Goal: Task Accomplishment & Management: Use online tool/utility

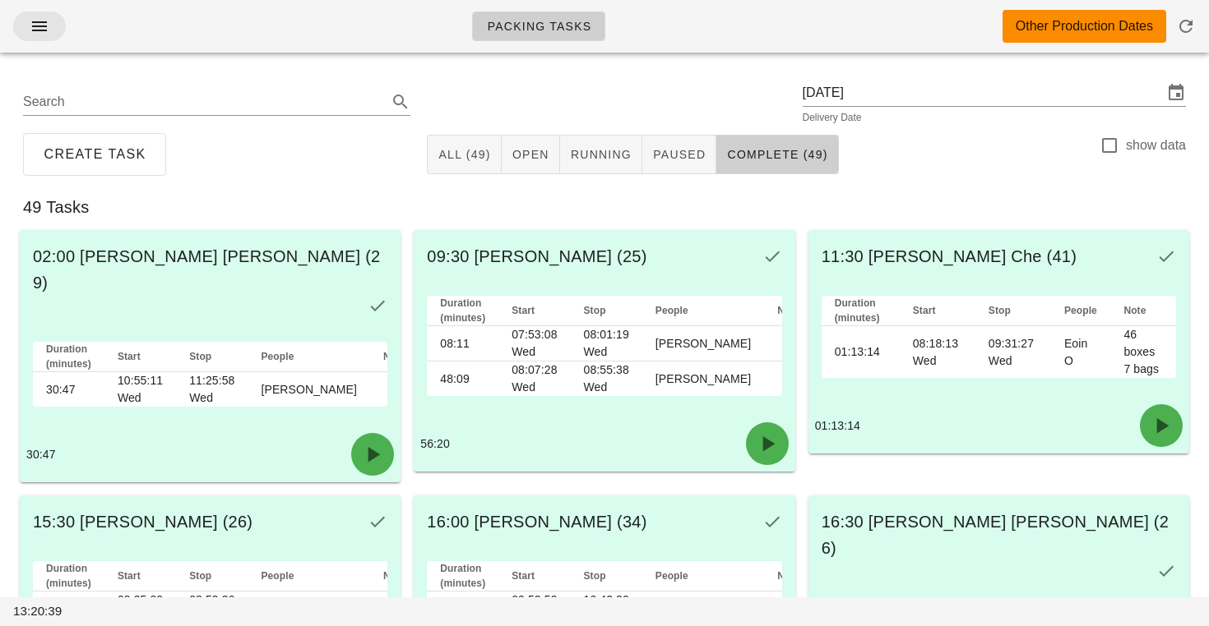
click at [50, 38] on button "button" at bounding box center [39, 27] width 53 height 30
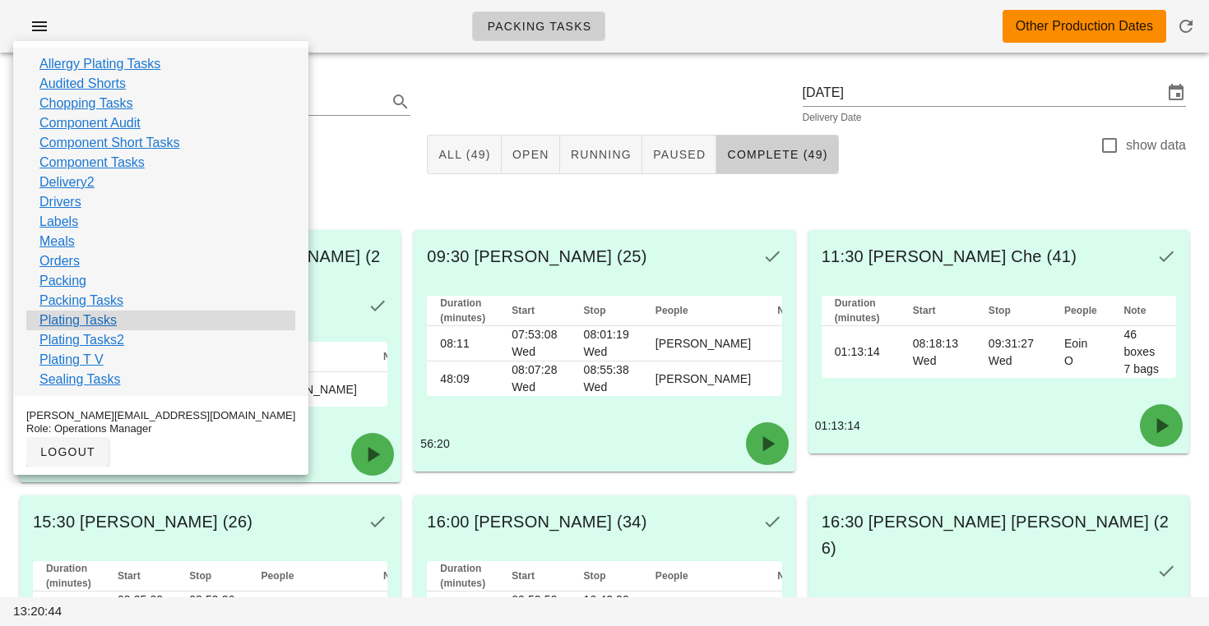
click at [79, 318] on link "Plating Tasks" at bounding box center [77, 321] width 77 height 20
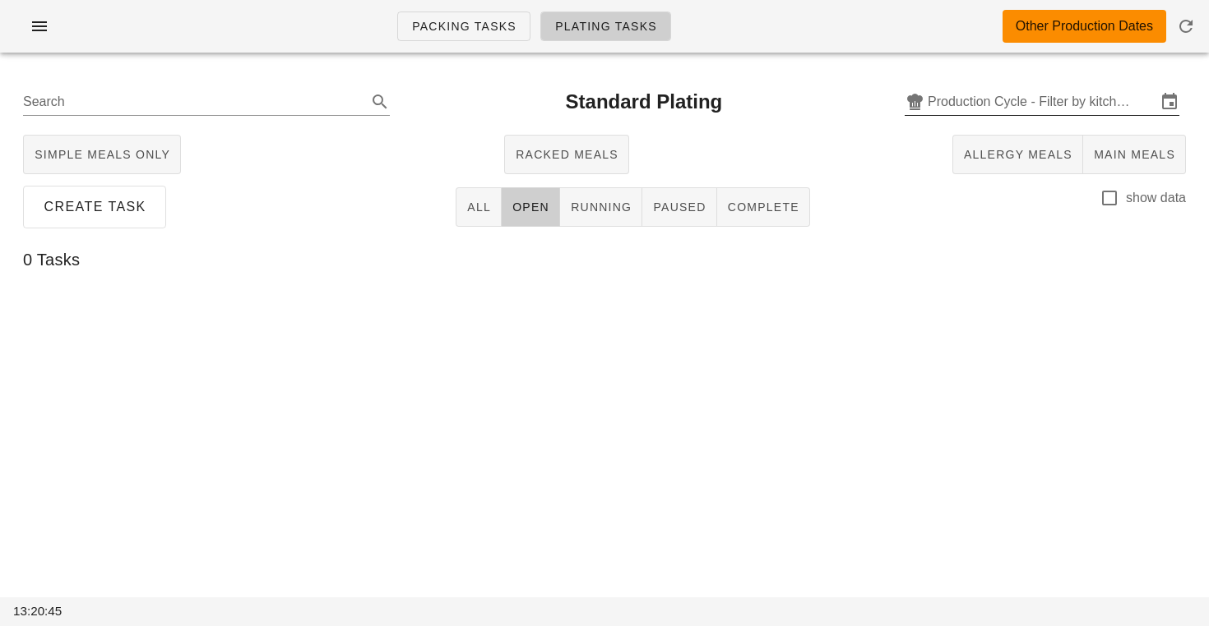
click at [962, 109] on input "Production Cycle - Filter by kitchen production schedules" at bounding box center [1041, 102] width 229 height 26
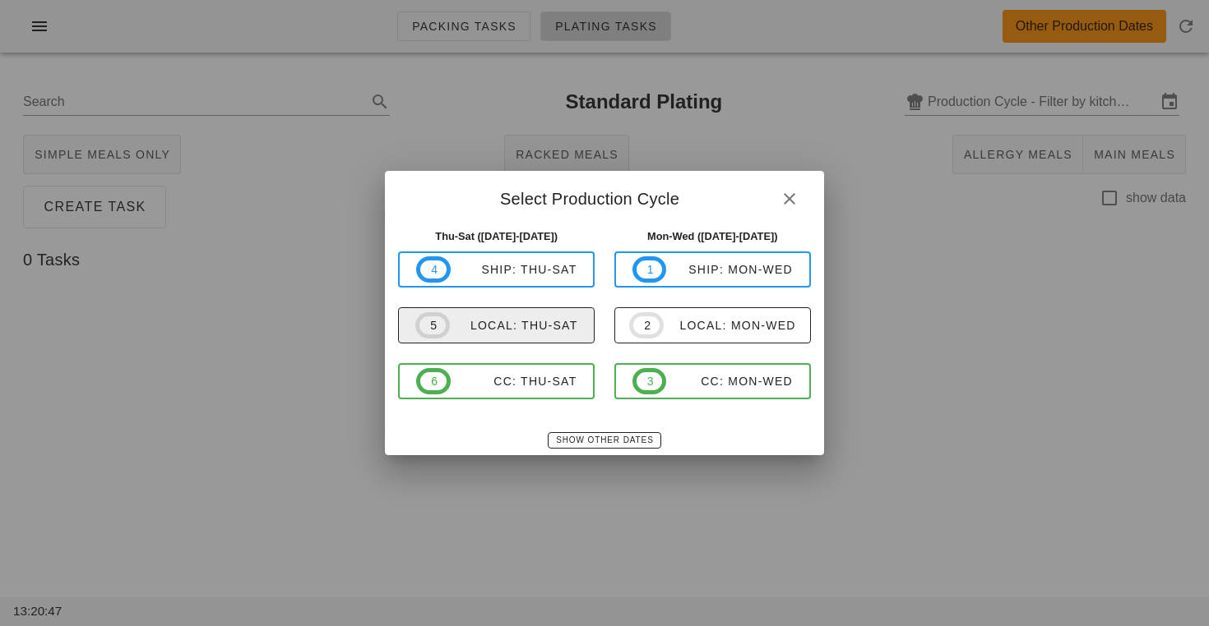
click at [554, 334] on span "5 local: Thu-Sat" at bounding box center [496, 325] width 162 height 26
type input "local: Thu-Sat ([DATE]-[DATE])"
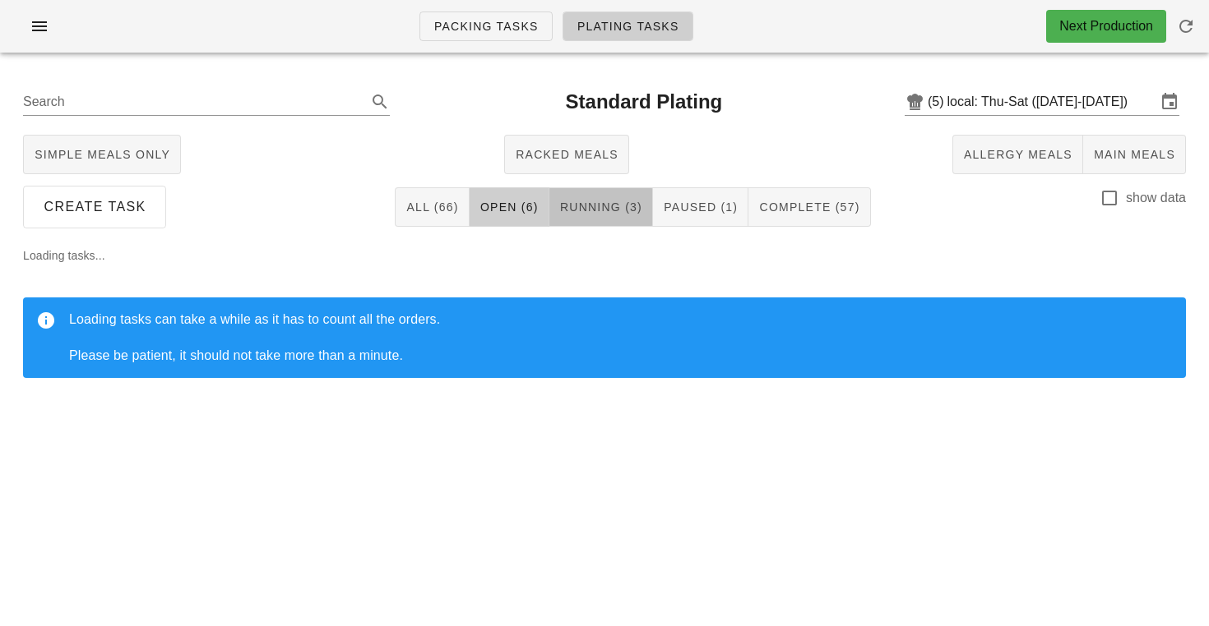
click at [637, 209] on span "Running (3)" at bounding box center [600, 207] width 83 height 13
click at [681, 213] on span "Paused (1)" at bounding box center [700, 207] width 75 height 13
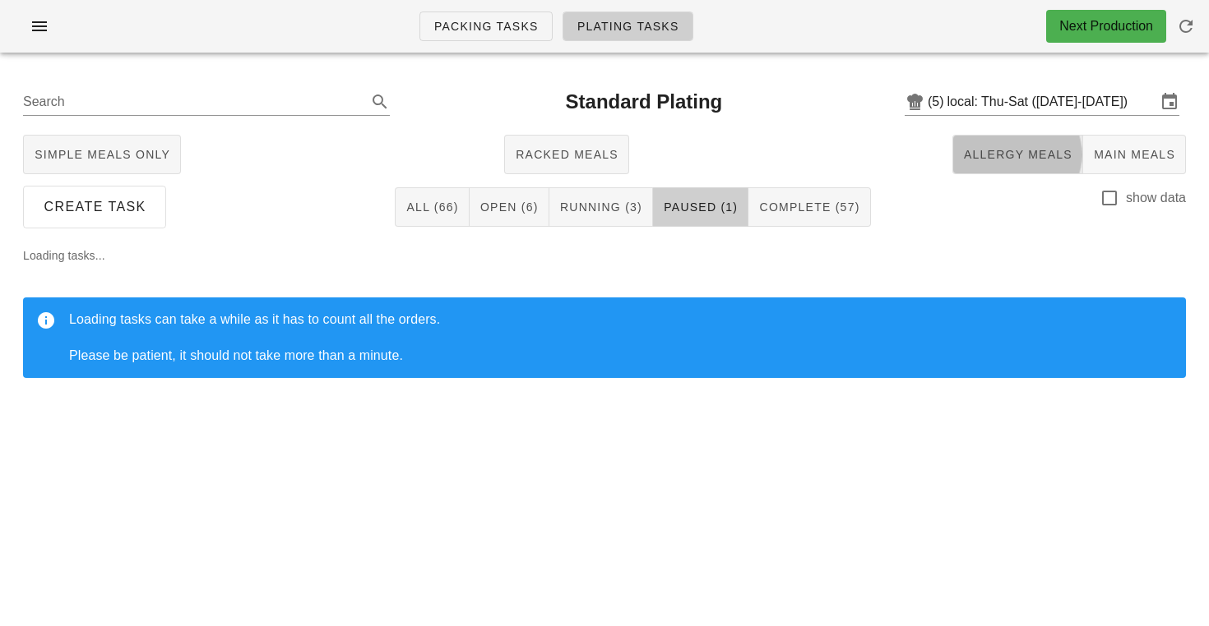
click at [997, 150] on span "Allergy Meals" at bounding box center [1017, 154] width 109 height 13
click at [617, 216] on button "Running (1)" at bounding box center [612, 206] width 104 height 39
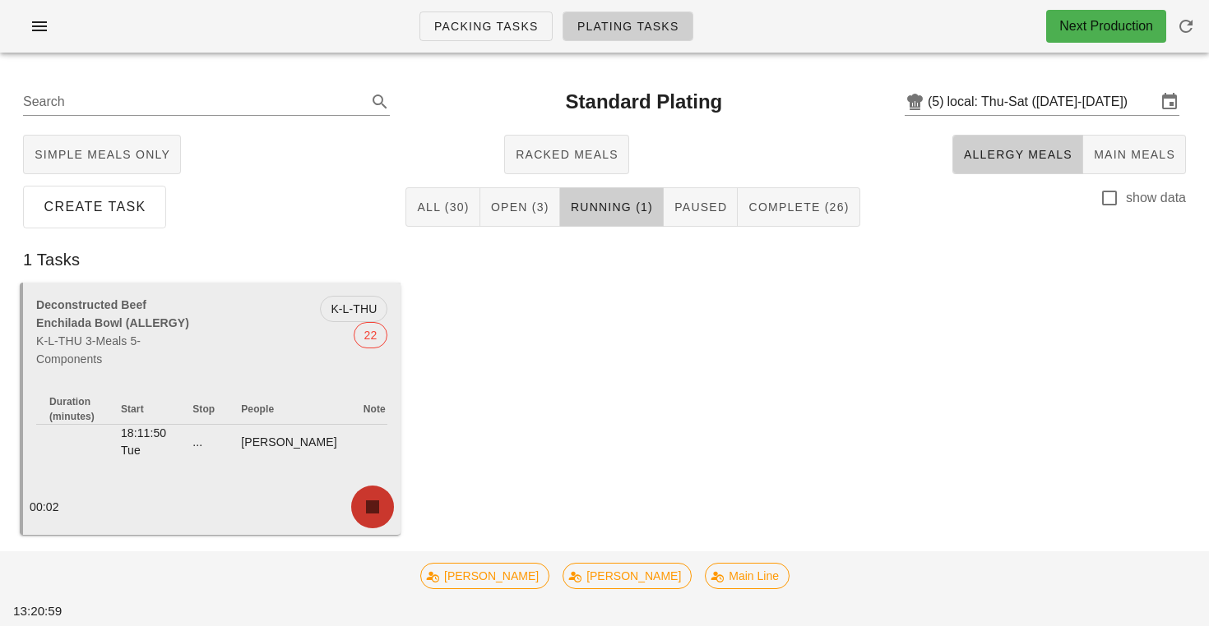
click at [374, 512] on icon "button" at bounding box center [372, 507] width 26 height 26
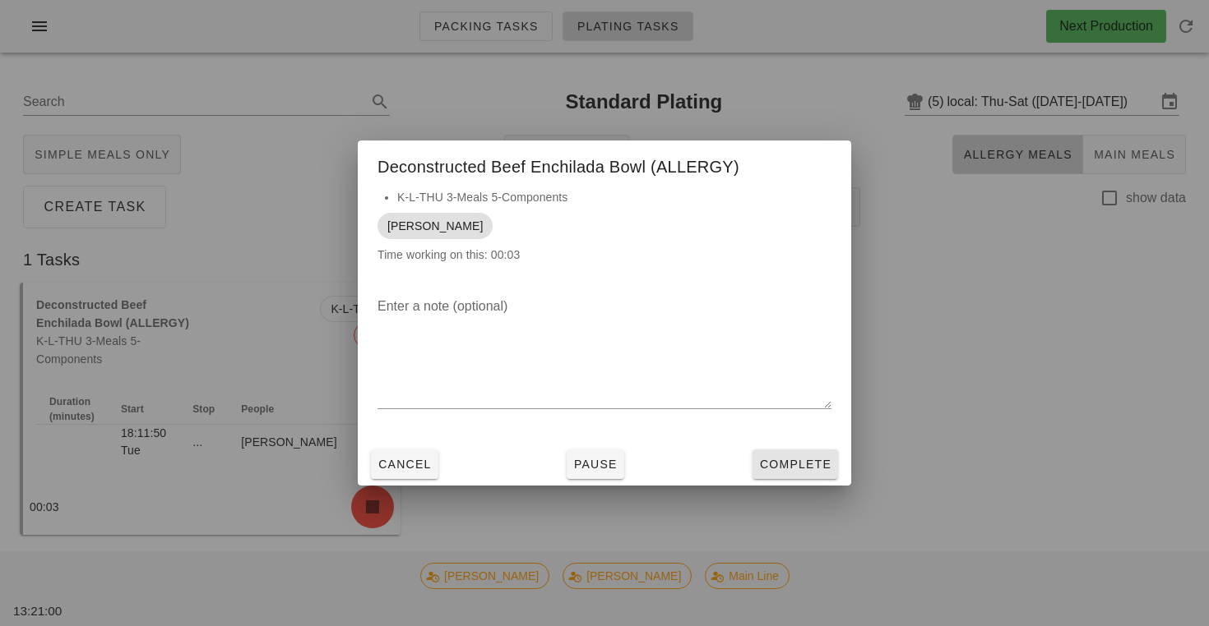
click at [800, 467] on span "Complete" at bounding box center [795, 464] width 72 height 13
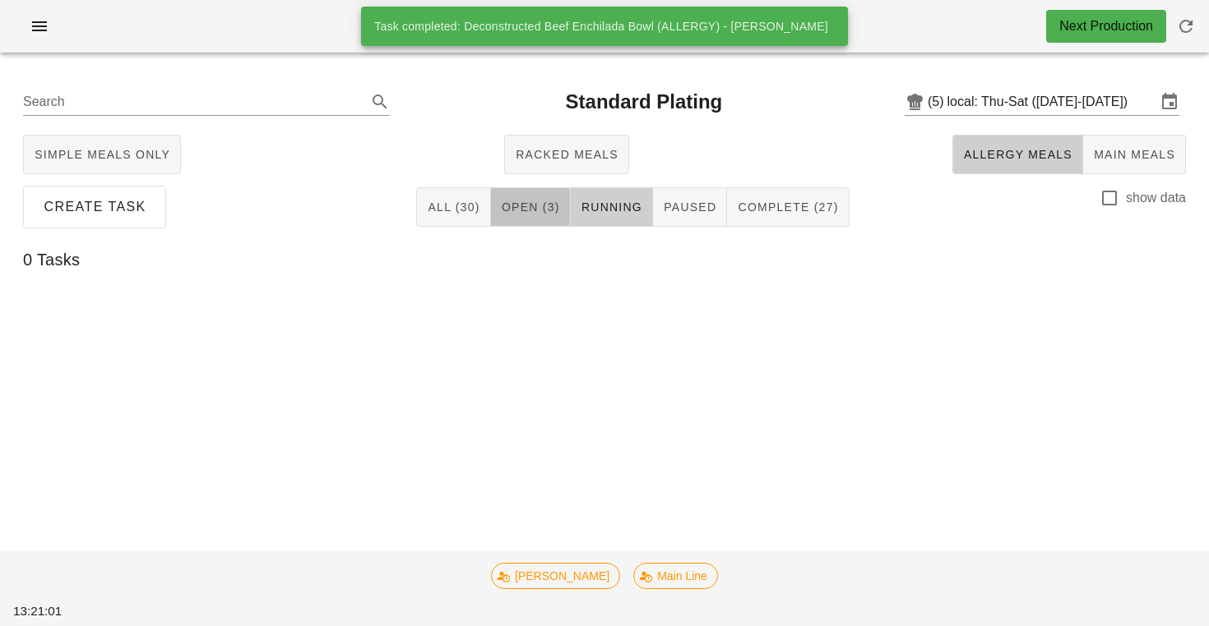
click at [564, 215] on button "Open (3)" at bounding box center [531, 206] width 80 height 39
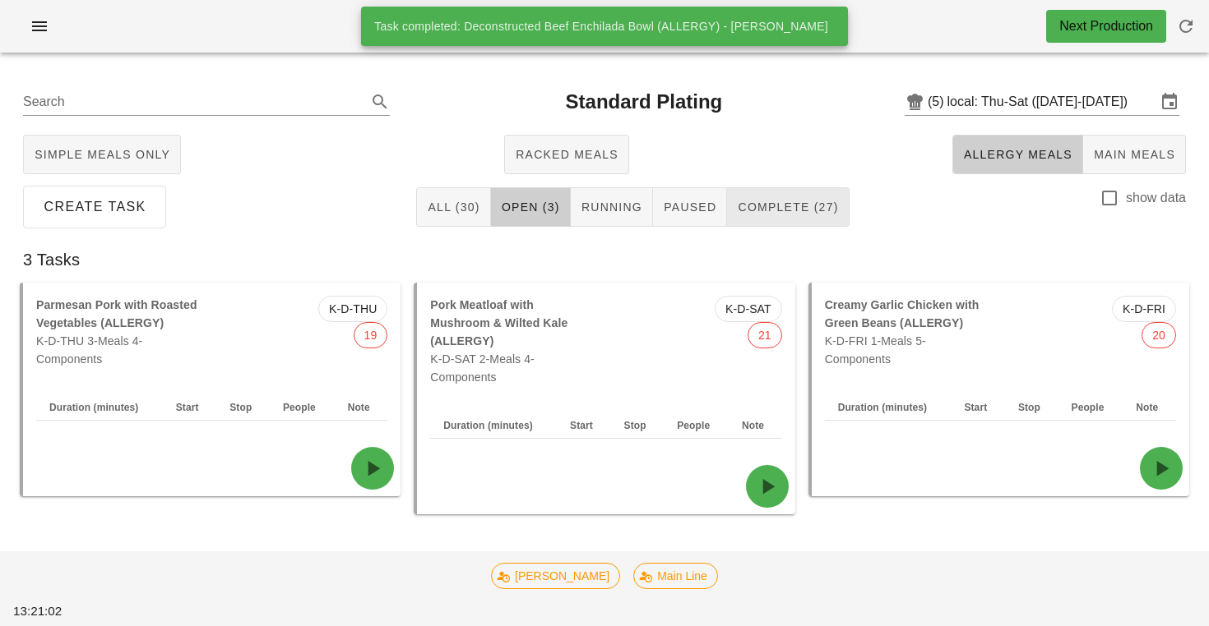
click at [796, 209] on span "Complete (27)" at bounding box center [787, 207] width 101 height 13
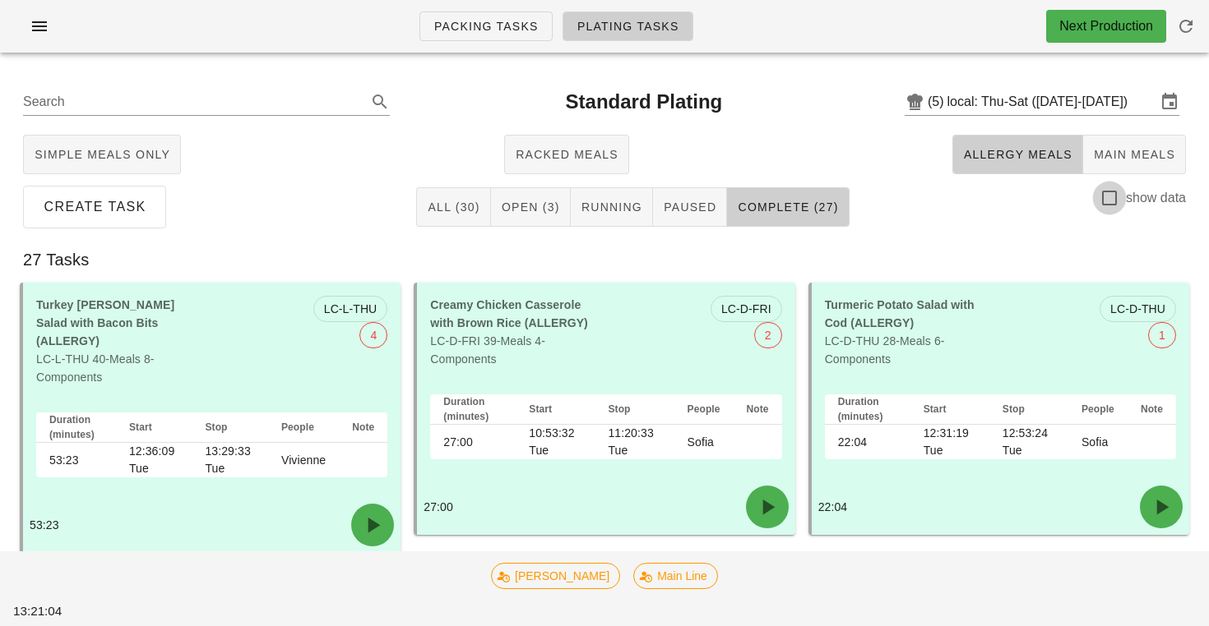
click at [1105, 197] on div at bounding box center [1109, 198] width 28 height 28
checkbox input "true"
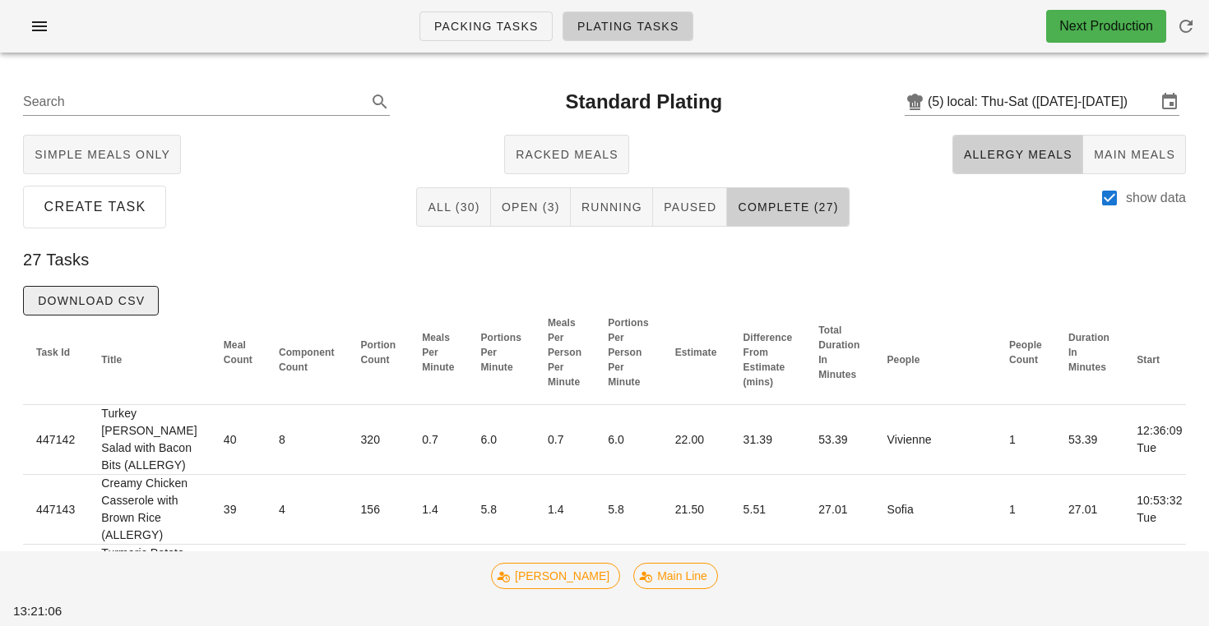
click at [144, 310] on button "Download CSV" at bounding box center [91, 301] width 136 height 30
